Goal: Transaction & Acquisition: Purchase product/service

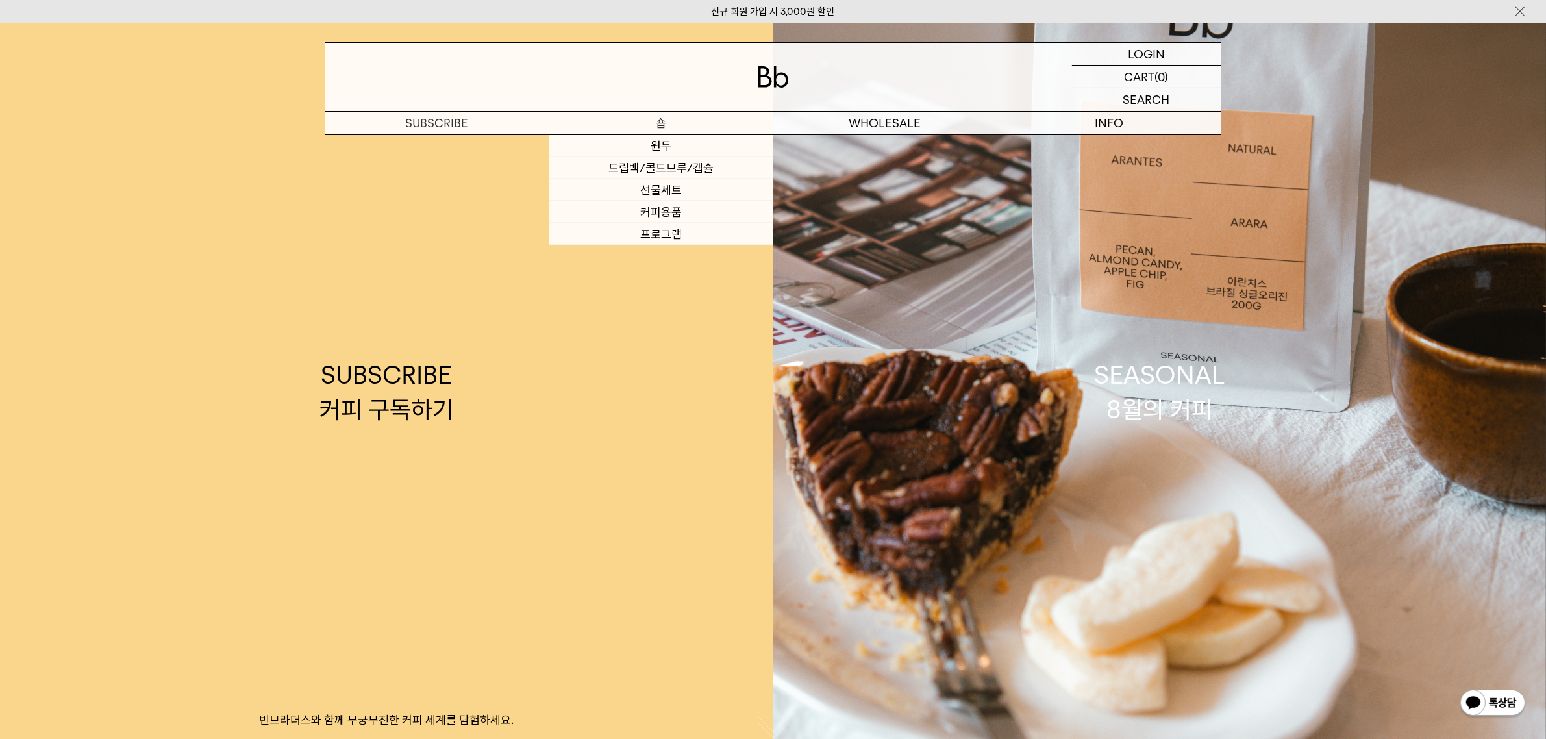
click at [666, 173] on link "드립백/콜드브루/캡슐" at bounding box center [661, 168] width 224 height 22
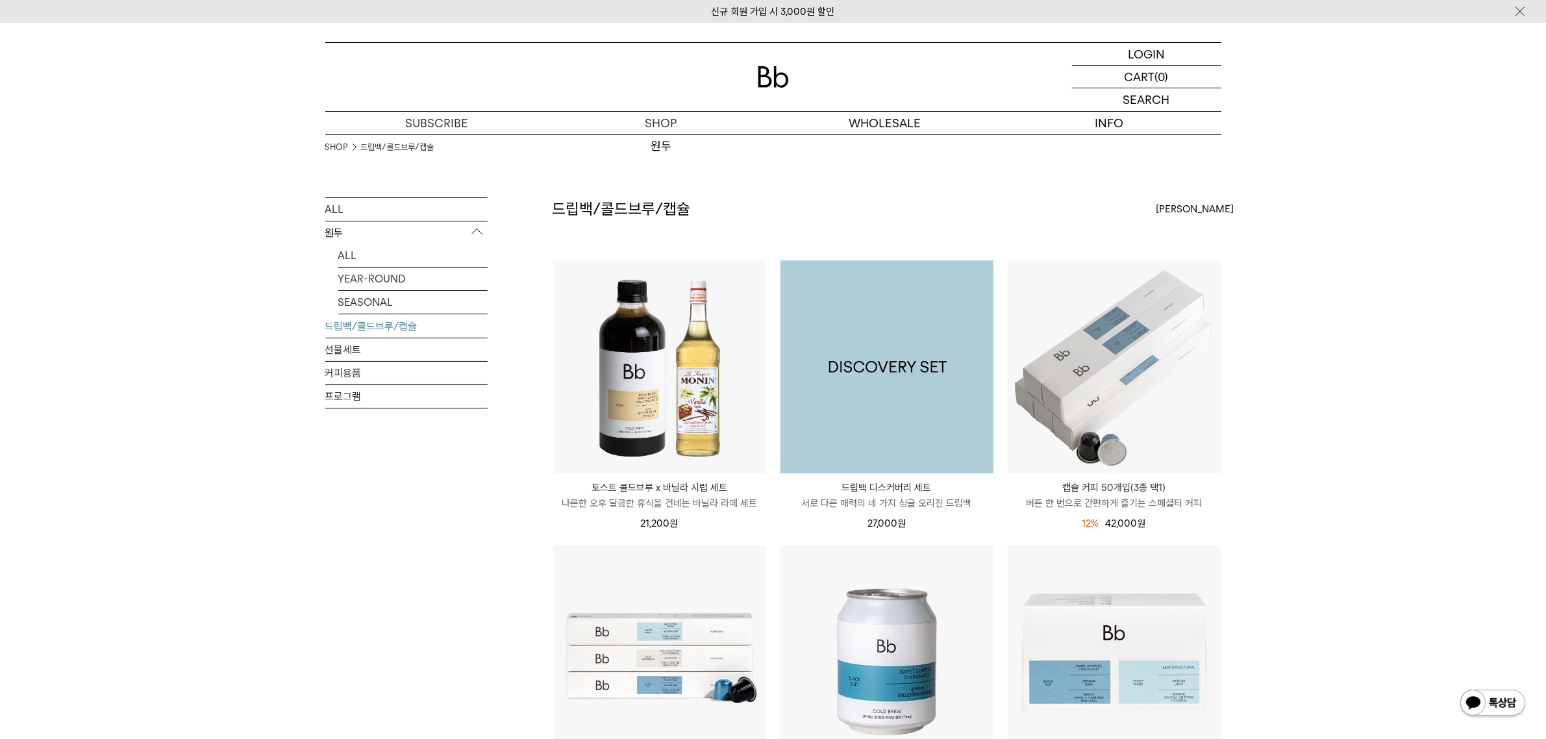
click at [901, 385] on img at bounding box center [886, 366] width 213 height 213
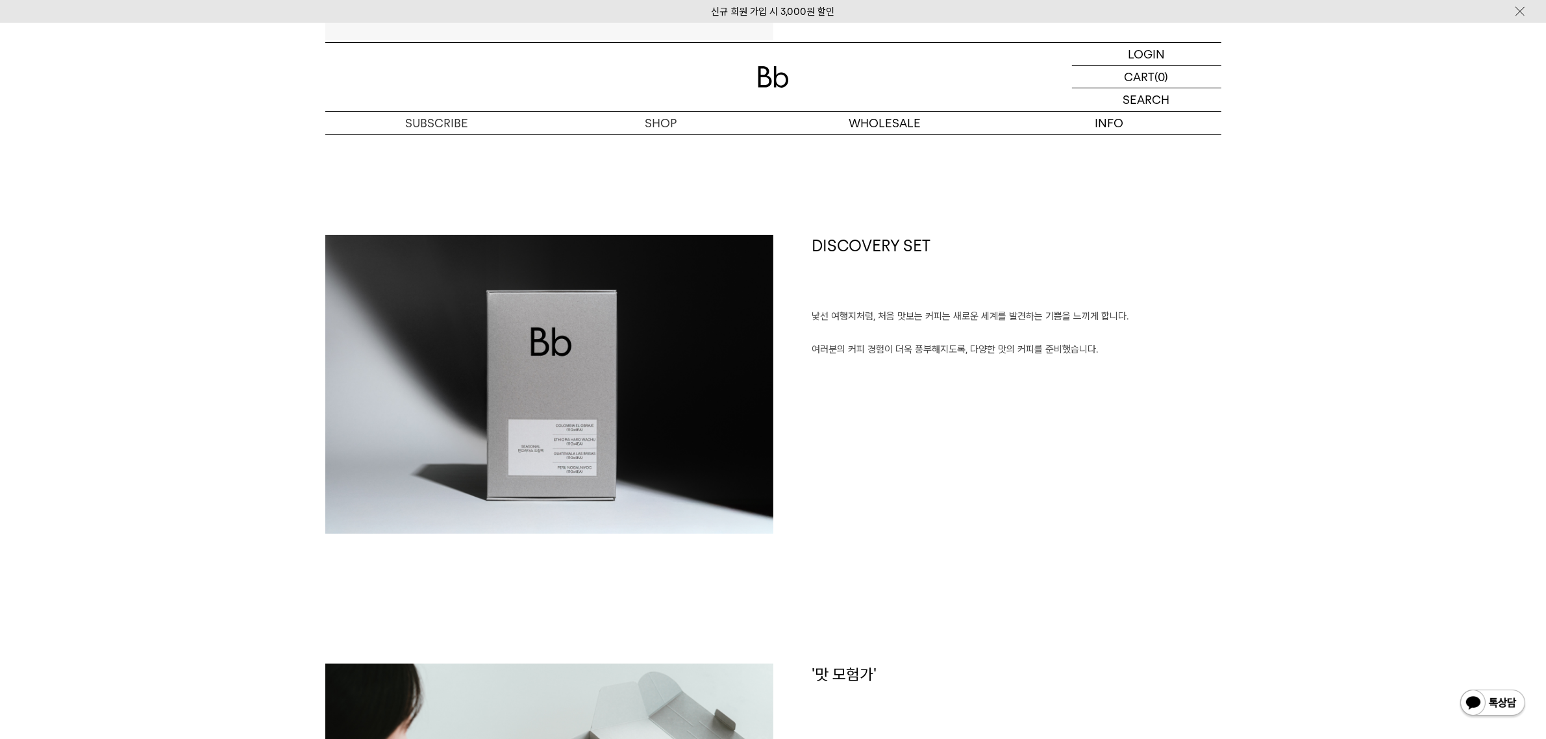
scroll to position [81, 0]
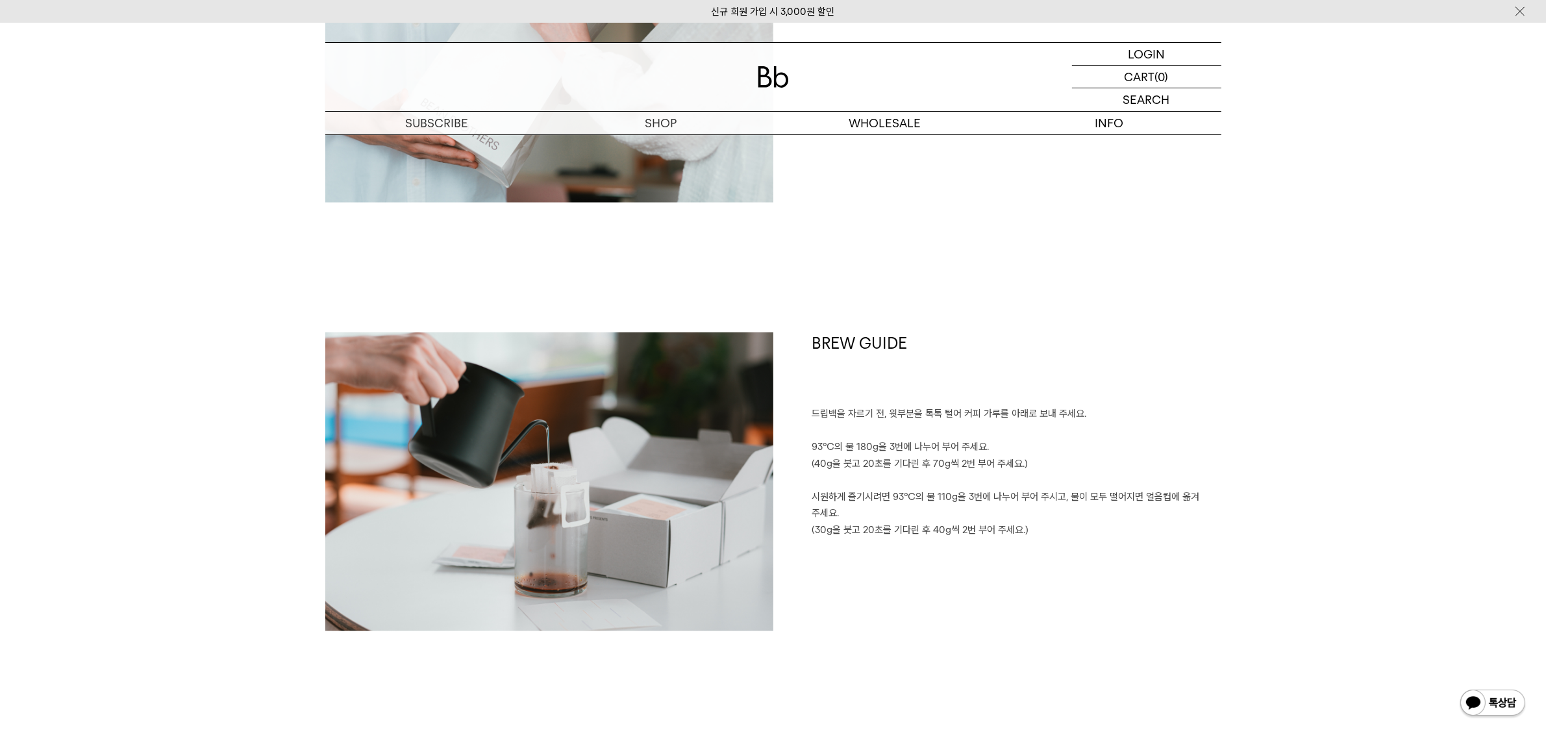
scroll to position [2087, 0]
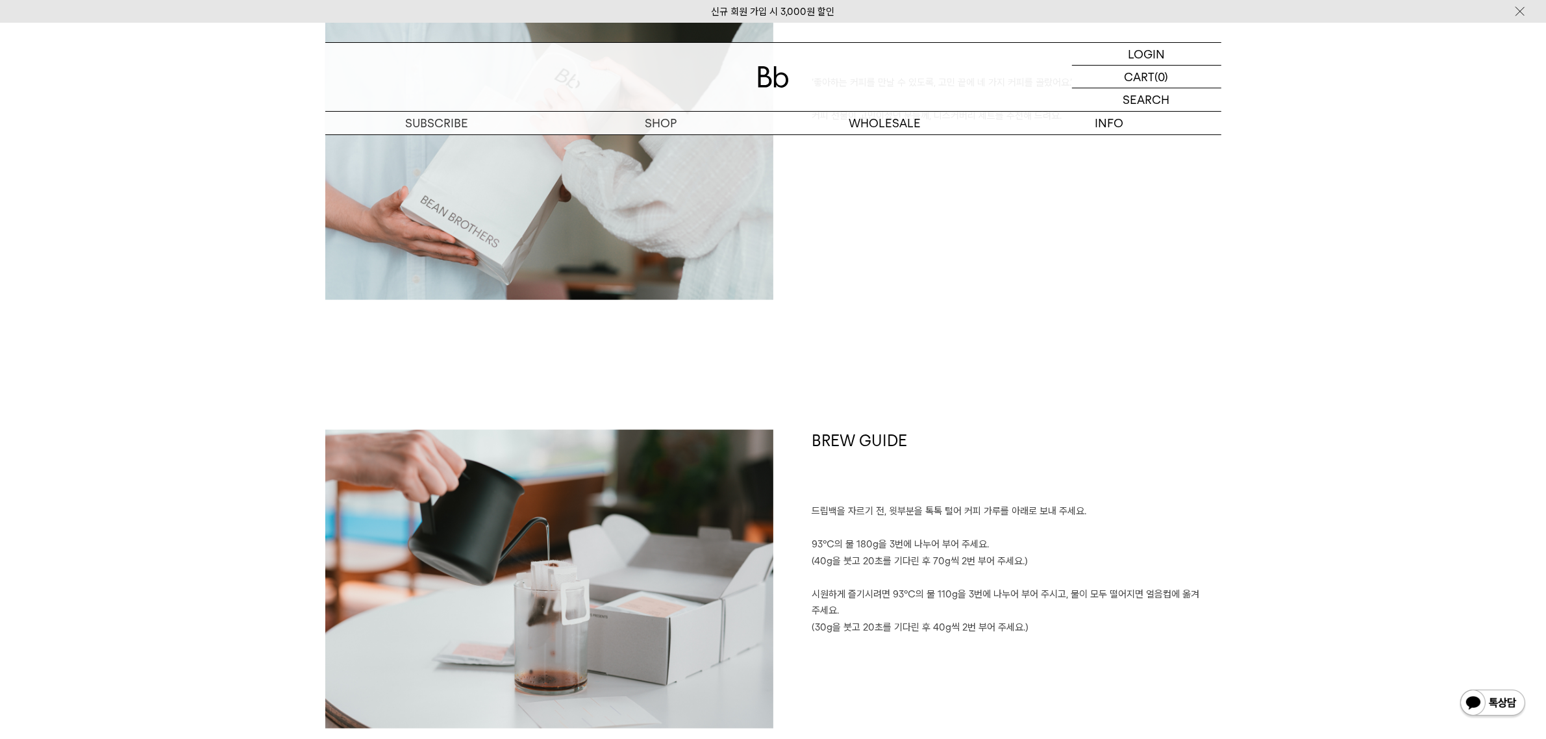
drag, startPoint x: 1000, startPoint y: 691, endPoint x: 1065, endPoint y: 703, distance: 66.0
click at [1000, 691] on div "BREW GUIDE 드립백을 자르기 전, 윗부분을 톡톡 털어 커피 가루를 아래로 보내 주세요. 93℃의 물 180g을 3번에 나누어 부어 주세…" at bounding box center [997, 579] width 448 height 299
